Goal: Information Seeking & Learning: Learn about a topic

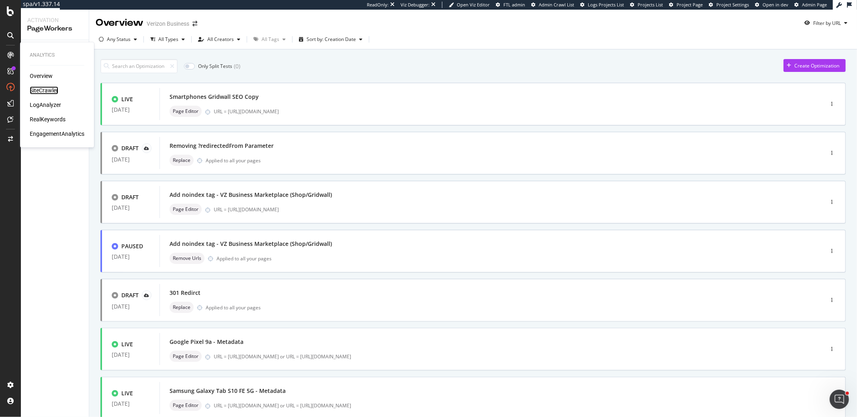
click at [45, 92] on div "SiteCrawler" at bounding box center [44, 90] width 29 height 8
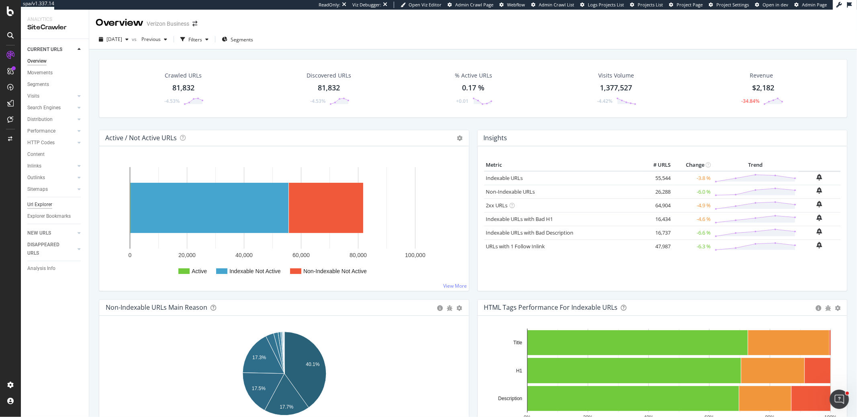
click at [45, 203] on div "Url Explorer" at bounding box center [39, 204] width 25 height 8
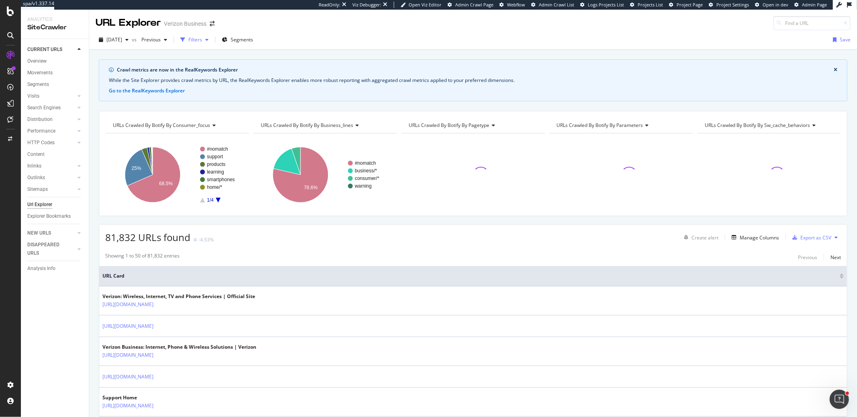
click at [202, 38] on div "Filters" at bounding box center [195, 39] width 14 height 7
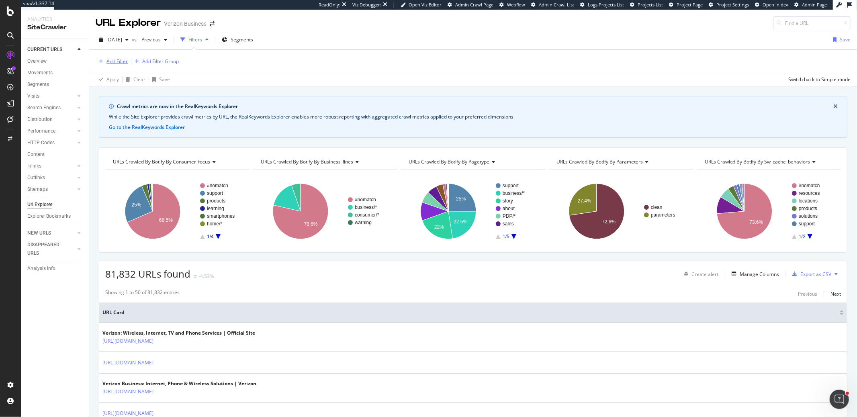
click at [113, 63] on div "Add Filter" at bounding box center [116, 61] width 21 height 7
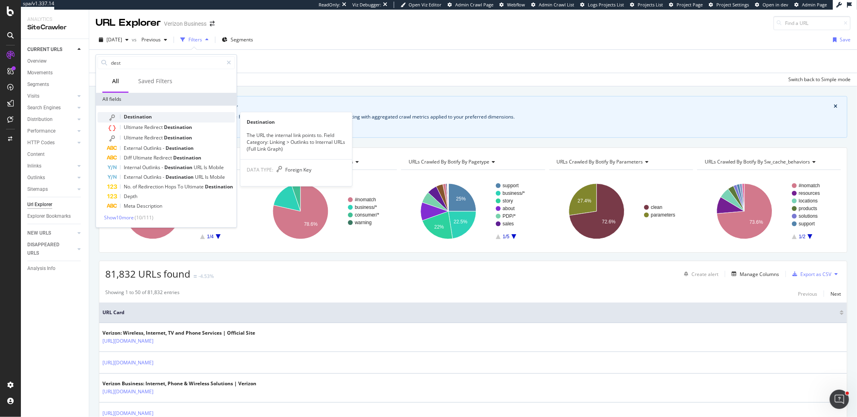
type input "dest"
click at [142, 119] on span "Destination" at bounding box center [138, 116] width 28 height 7
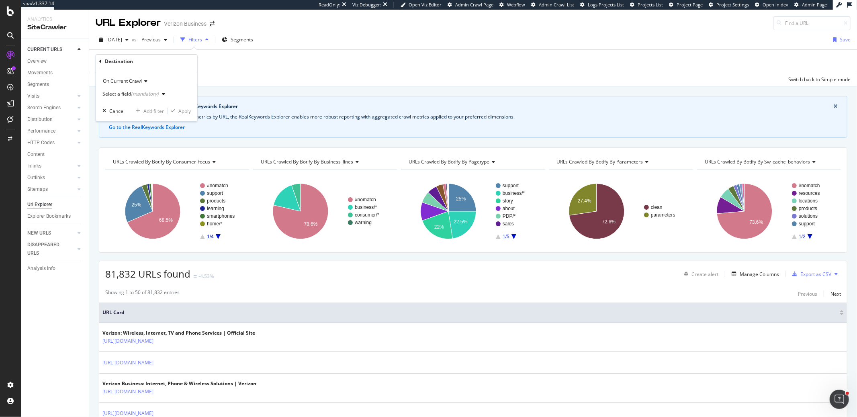
click at [121, 95] on div "Select a field (mandatory)" at bounding box center [130, 94] width 56 height 5
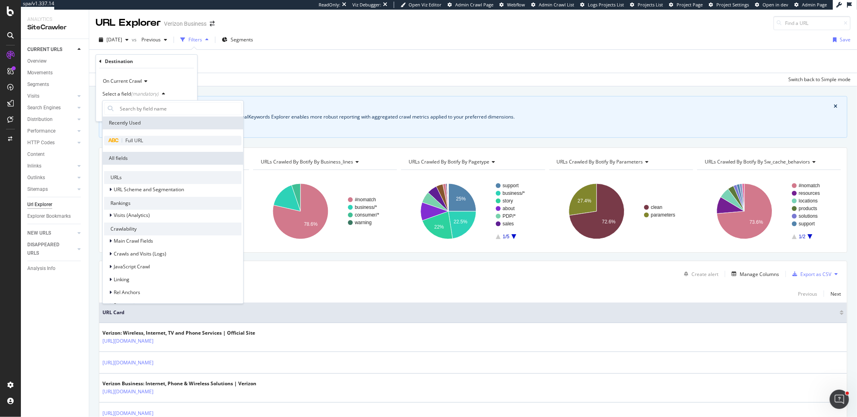
click at [128, 138] on span "Full URL" at bounding box center [134, 140] width 18 height 7
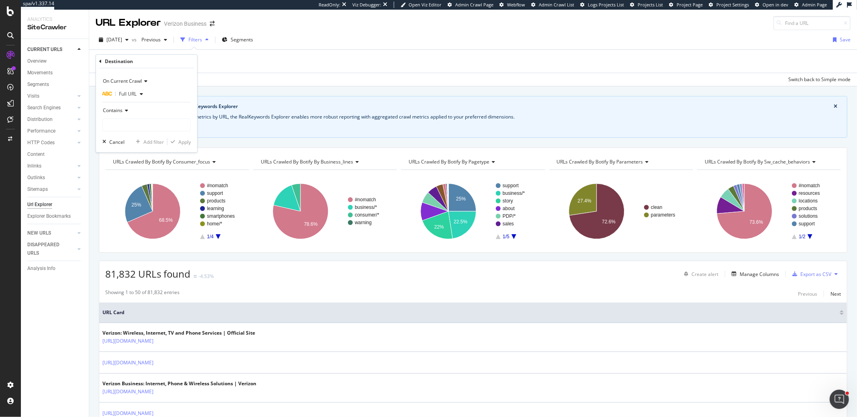
click at [123, 114] on div "Contains" at bounding box center [146, 110] width 88 height 13
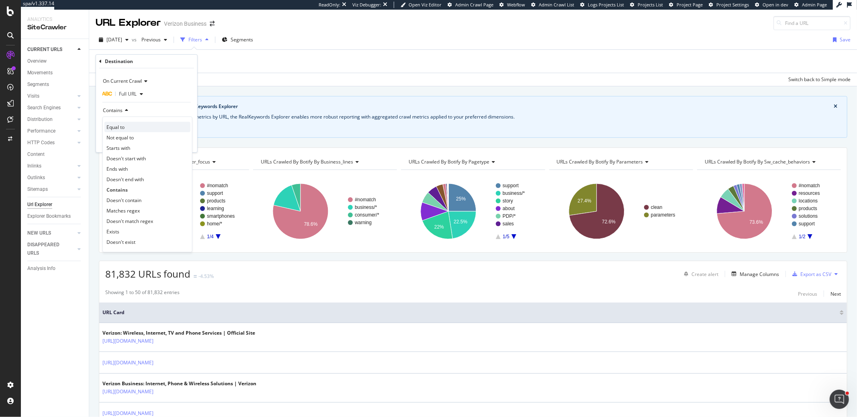
click at [121, 127] on span "Equal to" at bounding box center [115, 127] width 18 height 7
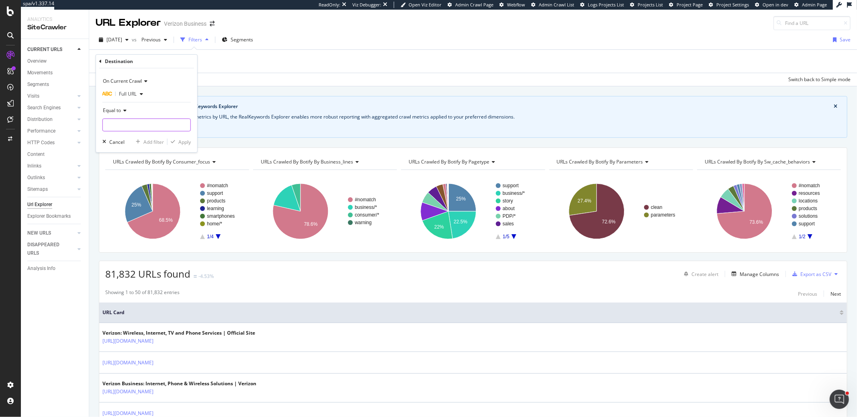
click at [121, 127] on input "text" at bounding box center [147, 125] width 88 height 13
paste input "[URL][DOMAIN_NAME]"
type input "[URL][DOMAIN_NAME]"
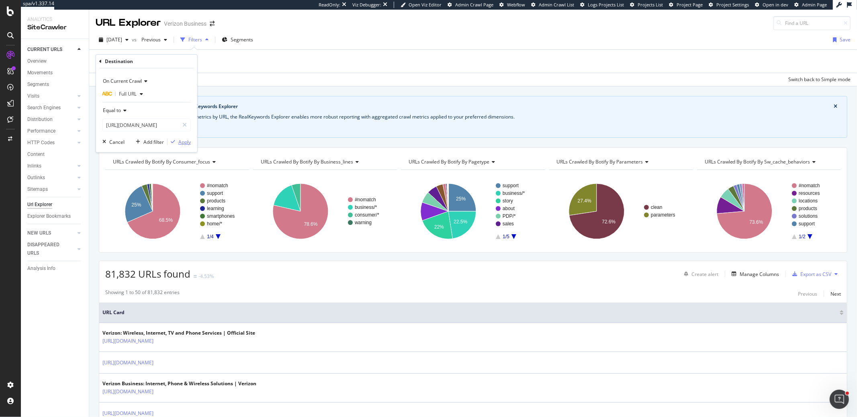
click at [180, 138] on div "On Current Crawl Full URL Equal to [URL][DOMAIN_NAME] Cancel Add filter Apply" at bounding box center [146, 110] width 101 height 84
click at [178, 141] on div "button" at bounding box center [173, 141] width 11 height 5
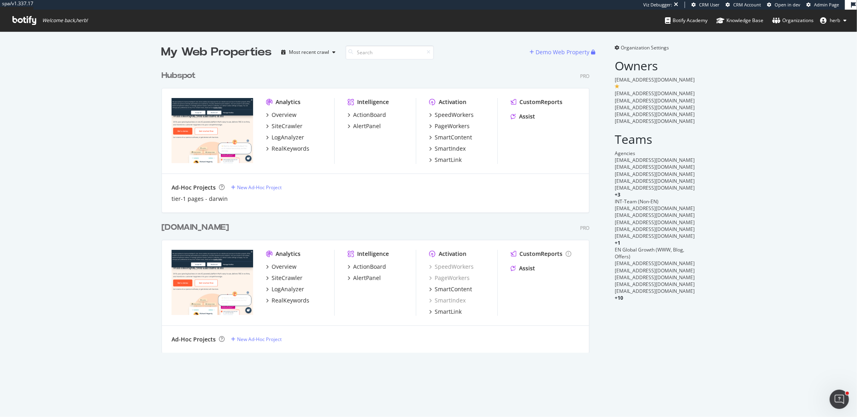
click at [473, 116] on div "SpeedWorkers" at bounding box center [463, 115] width 68 height 8
click at [464, 114] on div "SpeedWorkers" at bounding box center [454, 115] width 39 height 8
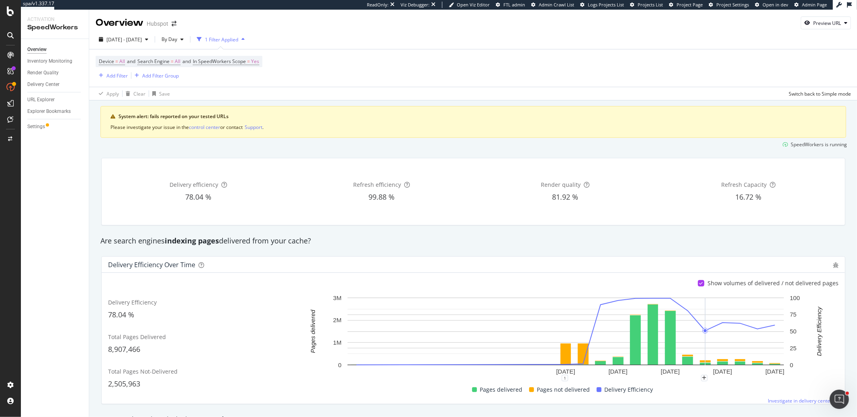
click at [698, 380] on div "1" at bounding box center [566, 381] width 546 height 6
